Goal: Transaction & Acquisition: Purchase product/service

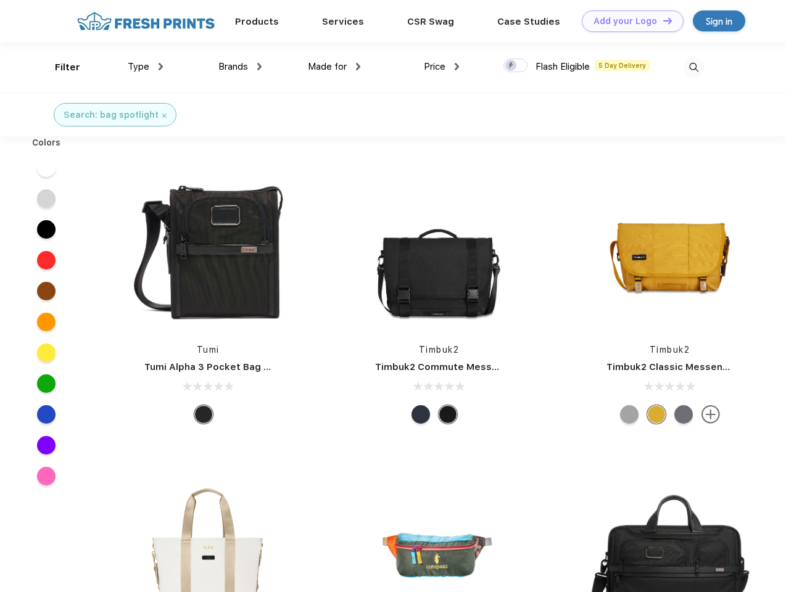
scroll to position [1, 0]
click at [628, 21] on link "Add your Logo Design Tool" at bounding box center [633, 21] width 102 height 22
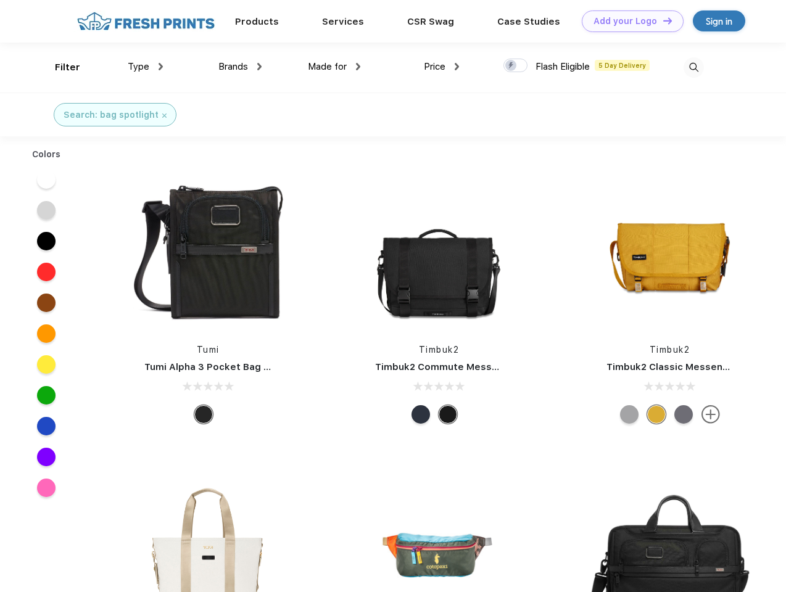
click at [0, 0] on div "Design Tool" at bounding box center [0, 0] width 0 height 0
click at [662, 20] on link "Add your Logo Design Tool" at bounding box center [633, 21] width 102 height 22
click at [59, 67] on div "Filter" at bounding box center [67, 67] width 25 height 14
click at [146, 67] on span "Type" at bounding box center [139, 66] width 22 height 11
click at [240, 67] on span "Brands" at bounding box center [233, 66] width 30 height 11
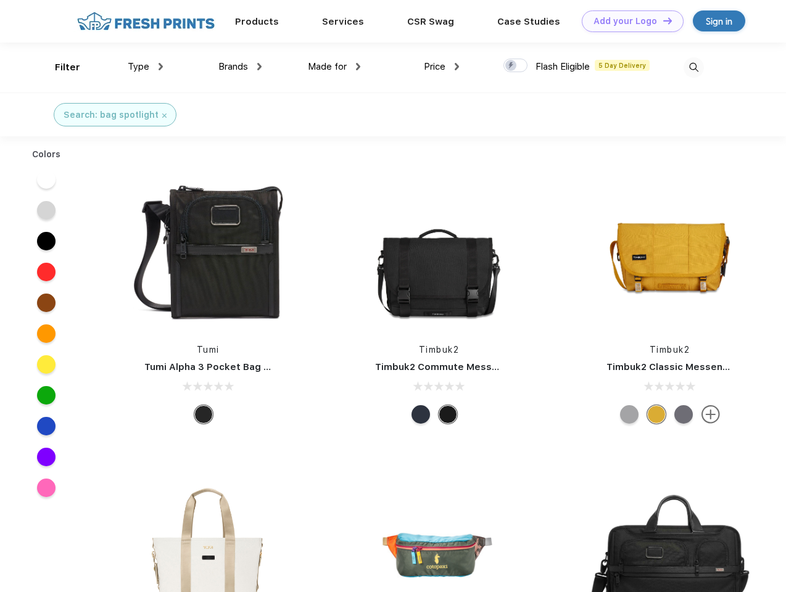
click at [334, 67] on span "Made for" at bounding box center [327, 66] width 39 height 11
click at [442, 67] on span "Price" at bounding box center [435, 66] width 22 height 11
click at [516, 66] on div at bounding box center [515, 66] width 24 height 14
click at [511, 66] on input "checkbox" at bounding box center [507, 62] width 8 height 8
click at [693, 67] on img at bounding box center [694, 67] width 20 height 20
